Goal: Information Seeking & Learning: Learn about a topic

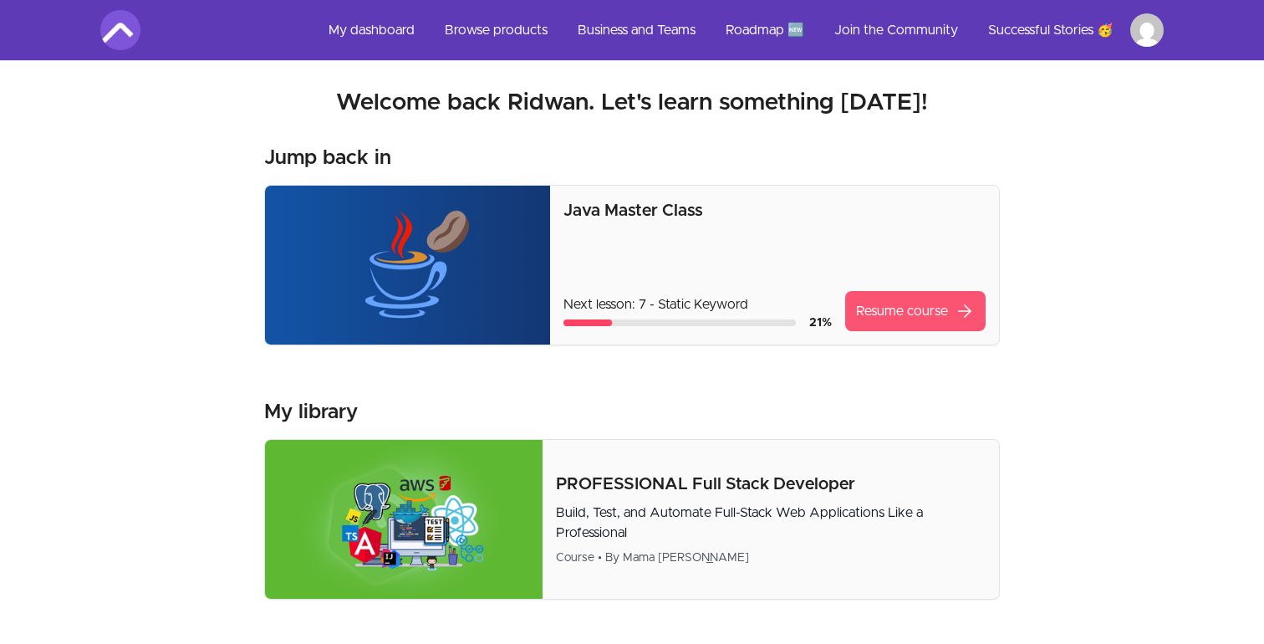
click at [907, 322] on link "Resume course arrow_forward" at bounding box center [915, 311] width 140 height 40
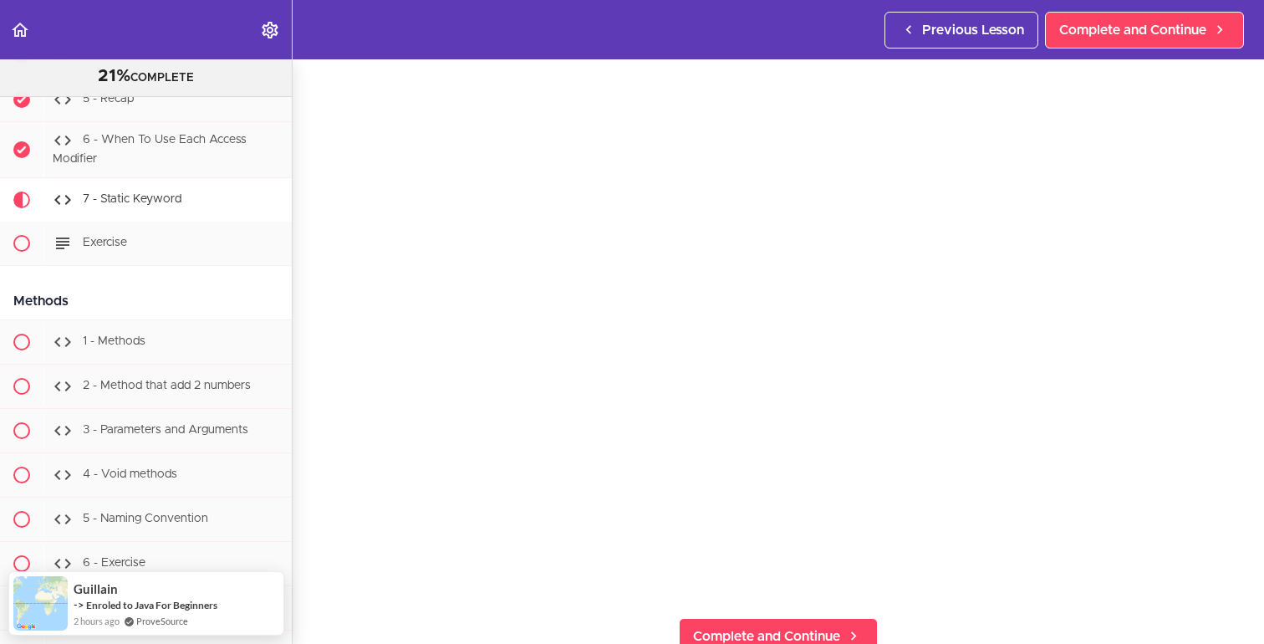
scroll to position [28, 0]
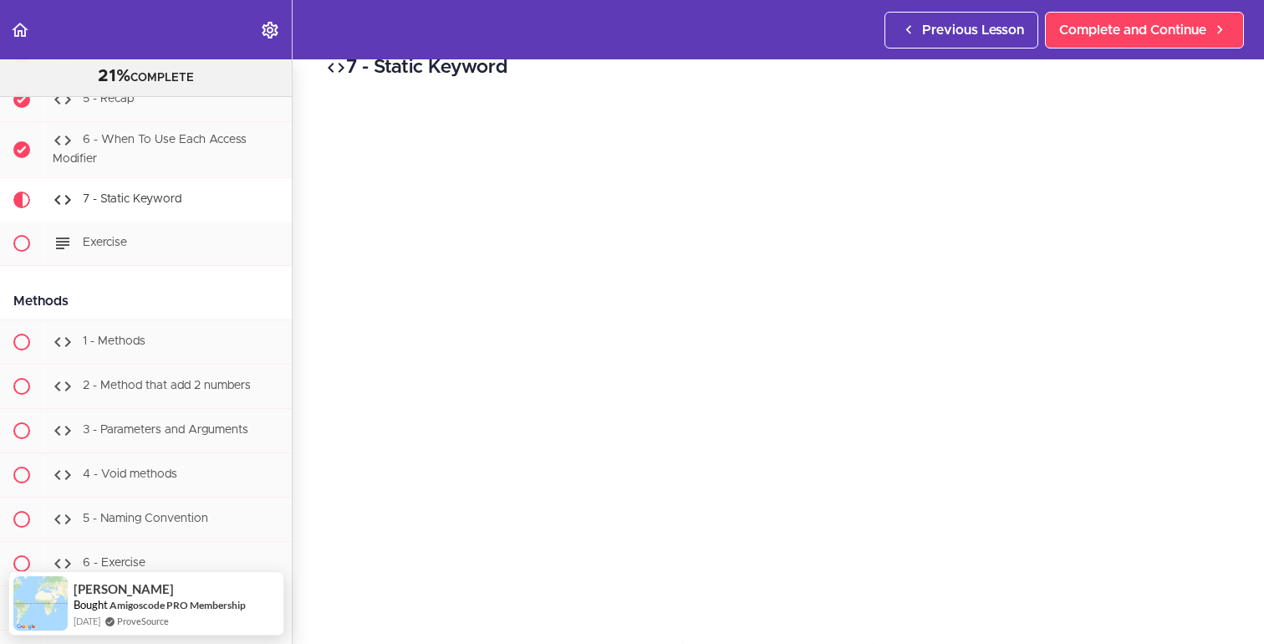
click at [1234, 435] on div "7 - Static Keyword Complete and Continue 1 - Follow us on LinkedIn 2 - Subscrib…" at bounding box center [778, 324] width 971 height 584
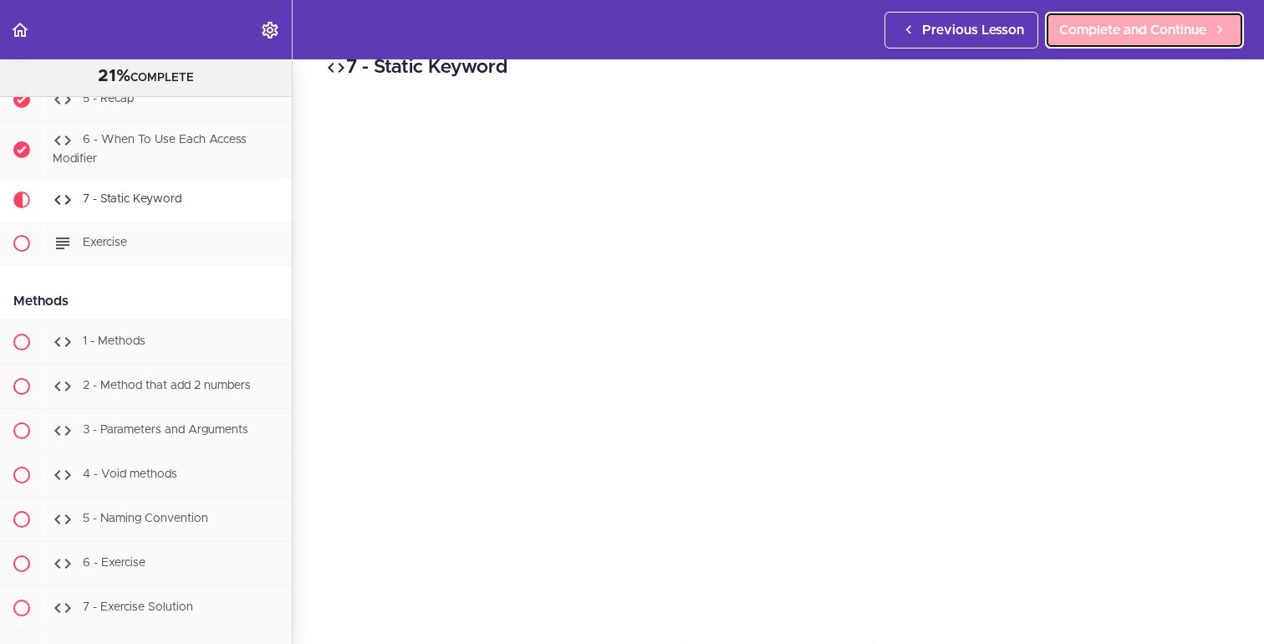
click at [1144, 34] on span "Complete and Continue" at bounding box center [1132, 30] width 147 height 20
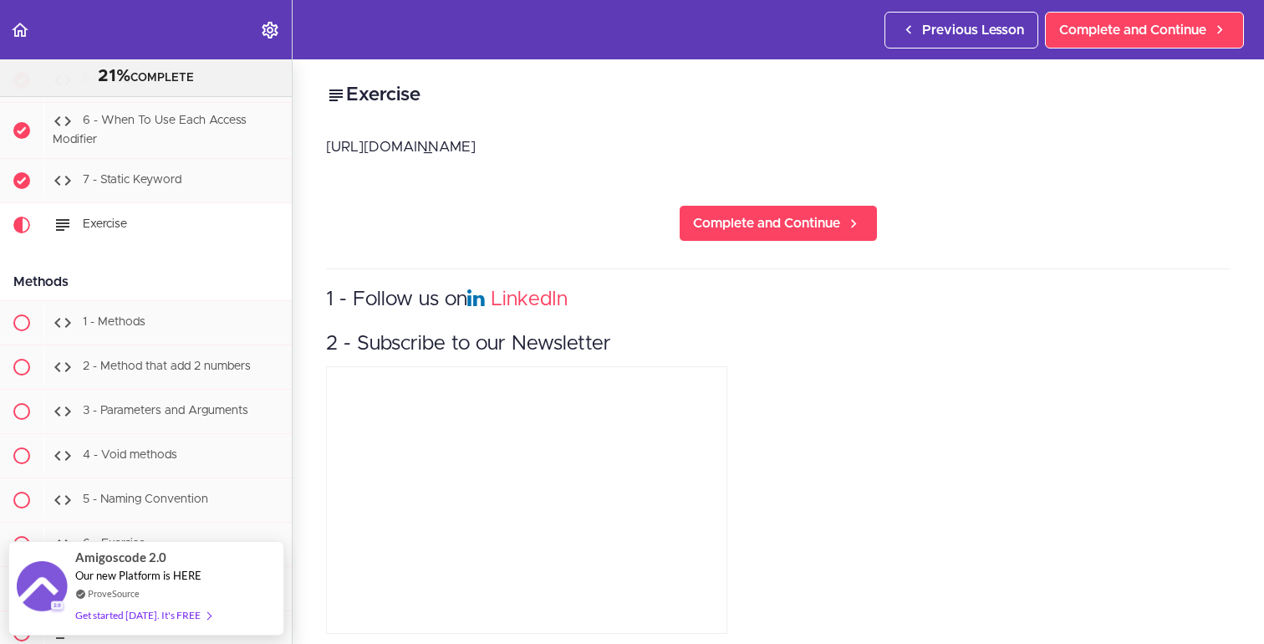
scroll to position [4215, 0]
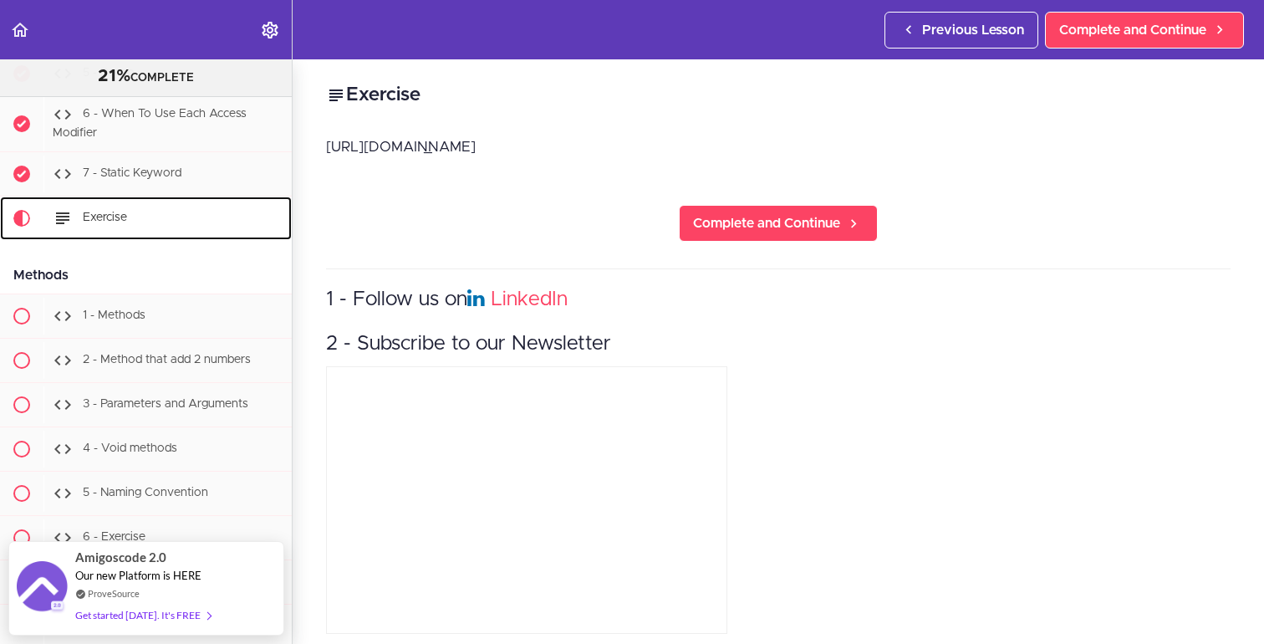
click at [181, 227] on div "Exercise" at bounding box center [167, 218] width 248 height 37
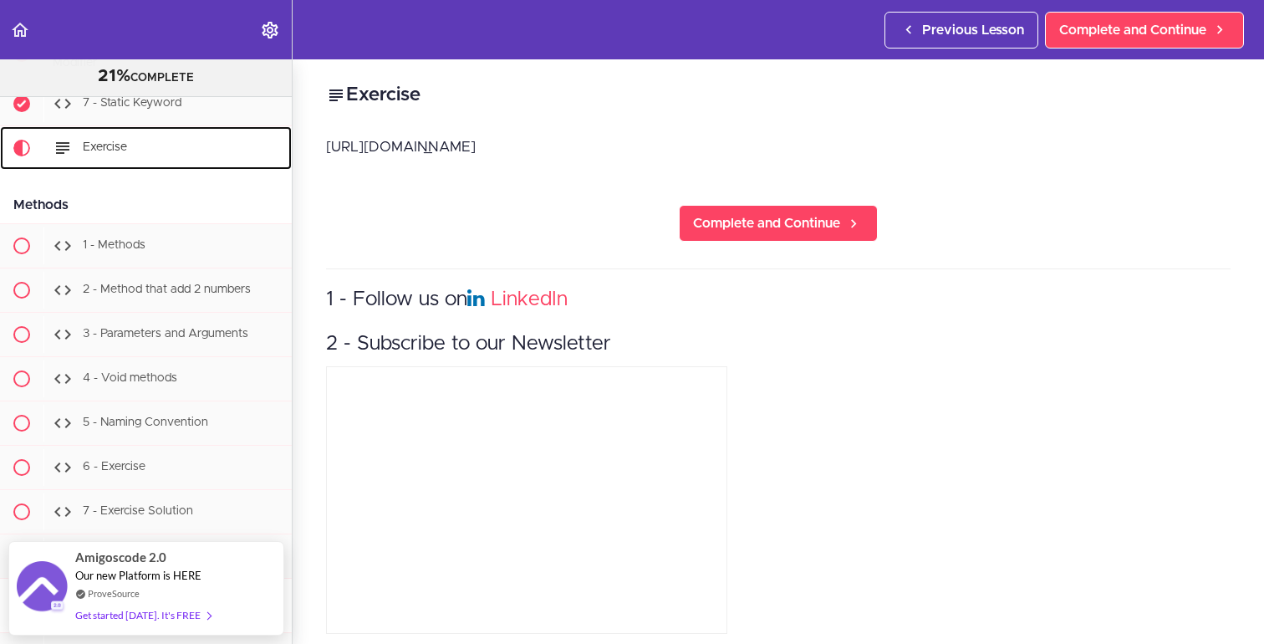
scroll to position [4288, 0]
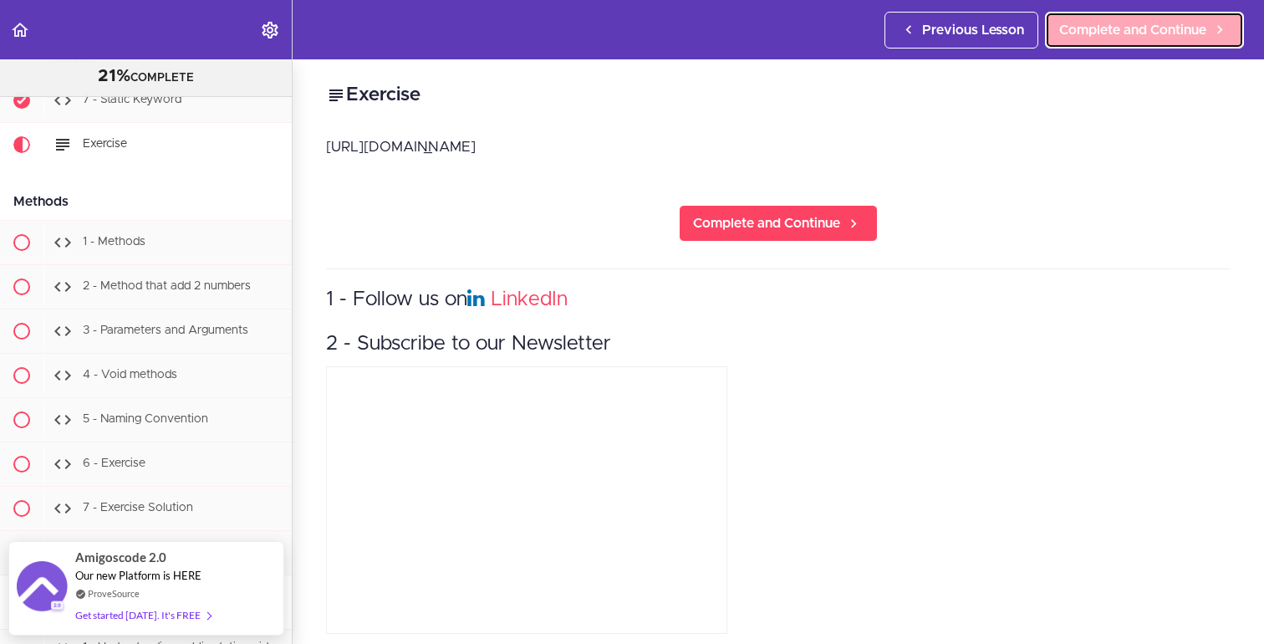
click at [1168, 21] on span "Complete and Continue" at bounding box center [1132, 30] width 147 height 20
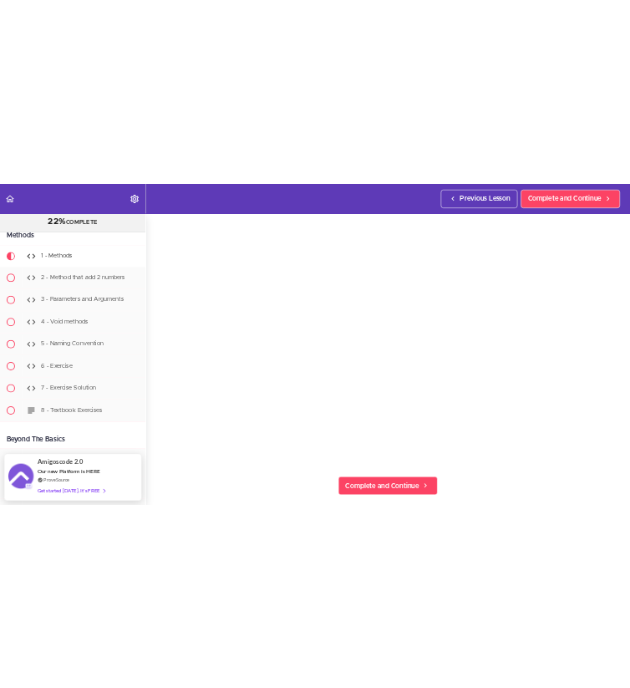
scroll to position [43, 0]
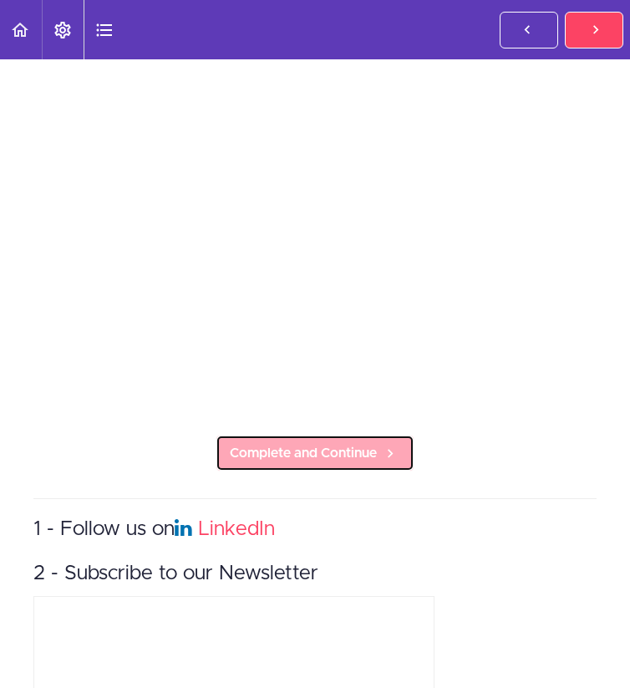
click at [298, 450] on span "Complete and Continue" at bounding box center [303, 453] width 147 height 20
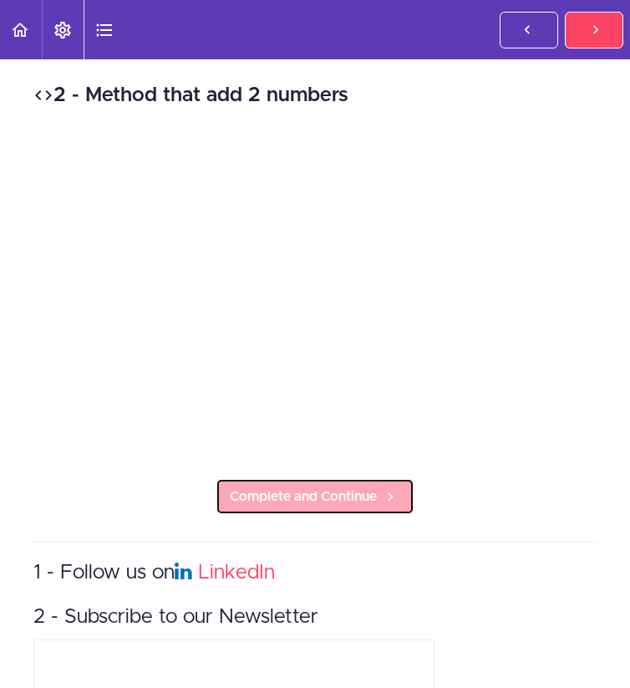
click at [326, 489] on span "Complete and Continue" at bounding box center [303, 496] width 147 height 20
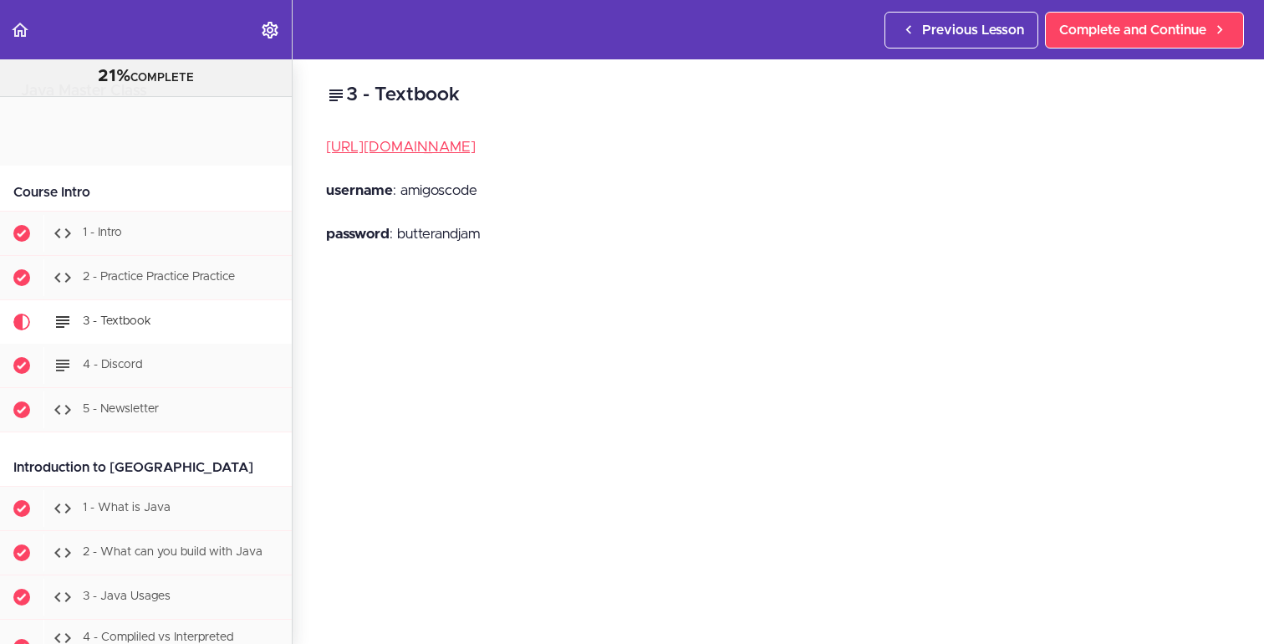
scroll to position [199, 0]
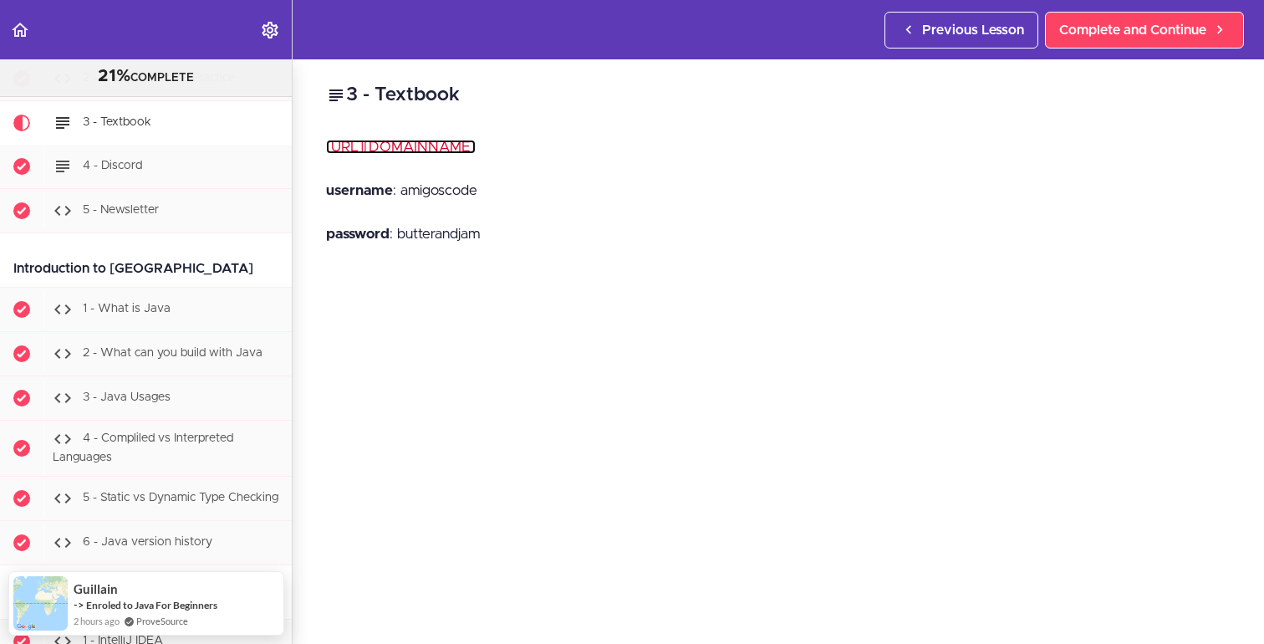
click at [476, 148] on link "[URL][DOMAIN_NAME]" at bounding box center [401, 147] width 150 height 14
